Goal: Find specific page/section: Find specific page/section

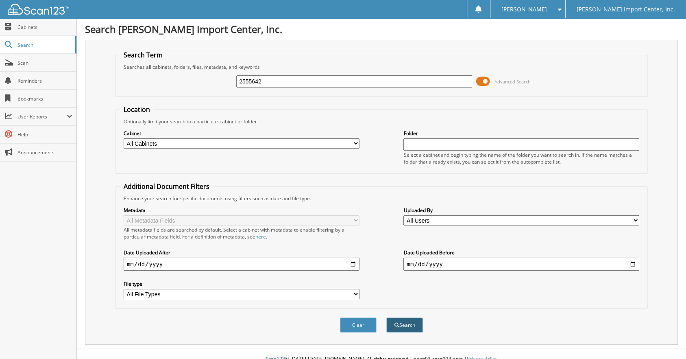
type input "2555642"
click at [405, 318] on button "Search" at bounding box center [404, 324] width 37 height 15
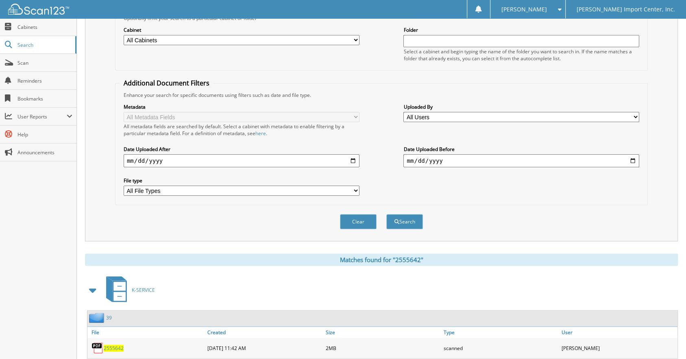
scroll to position [118, 0]
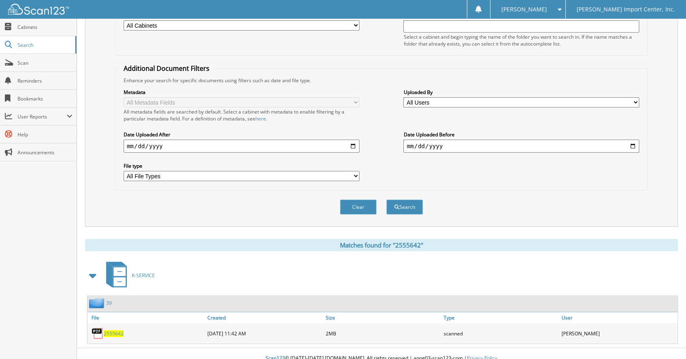
click at [114, 330] on span "2555642" at bounding box center [114, 333] width 20 height 7
